Goal: Task Accomplishment & Management: Manage account settings

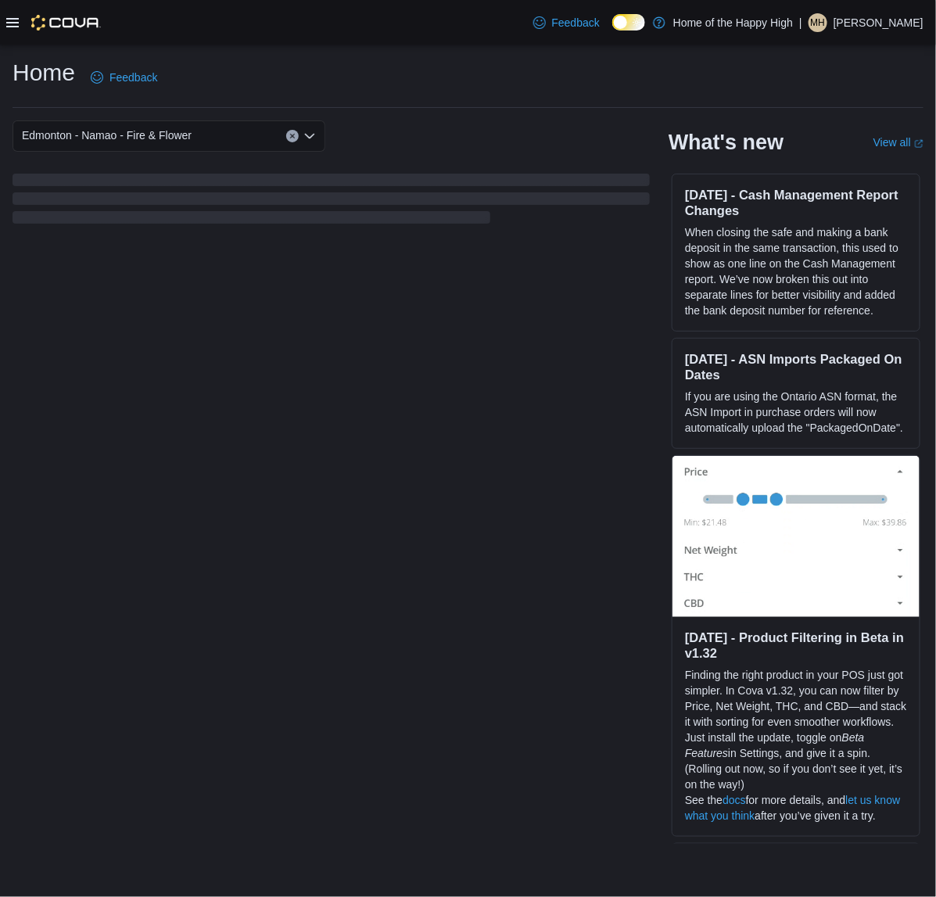
click at [820, 17] on span "MH" at bounding box center [818, 22] width 15 height 19
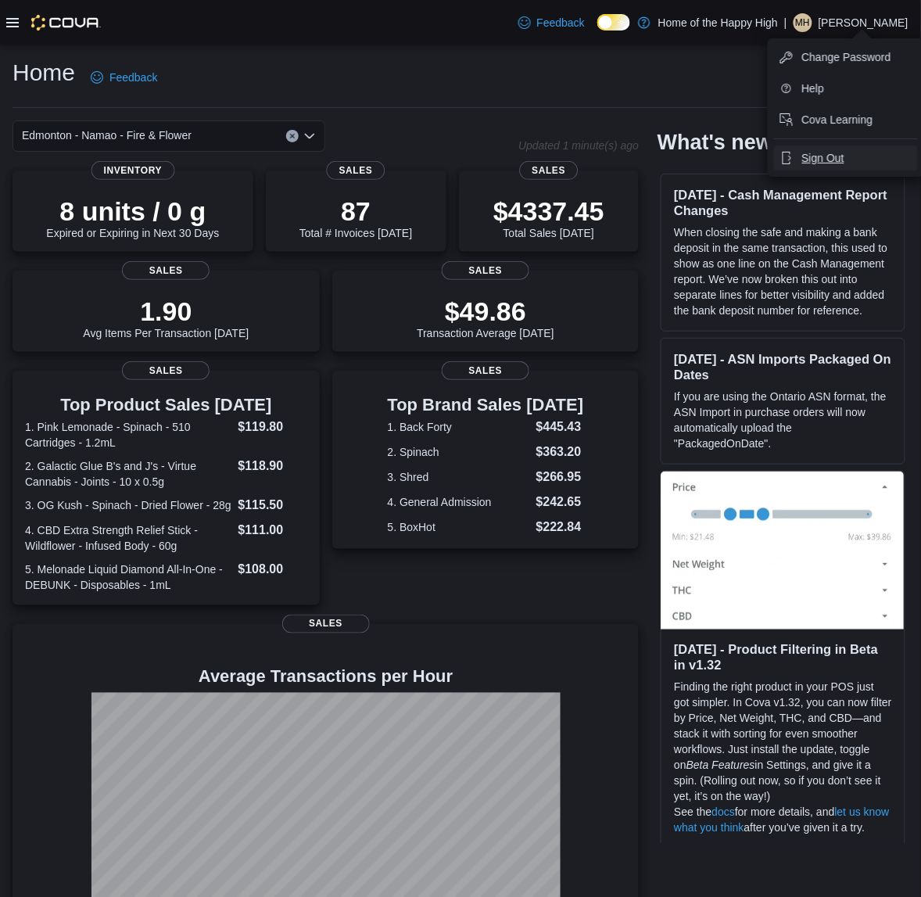
click at [835, 154] on span "Sign Out" at bounding box center [823, 158] width 42 height 16
